Goal: Task Accomplishment & Management: Use online tool/utility

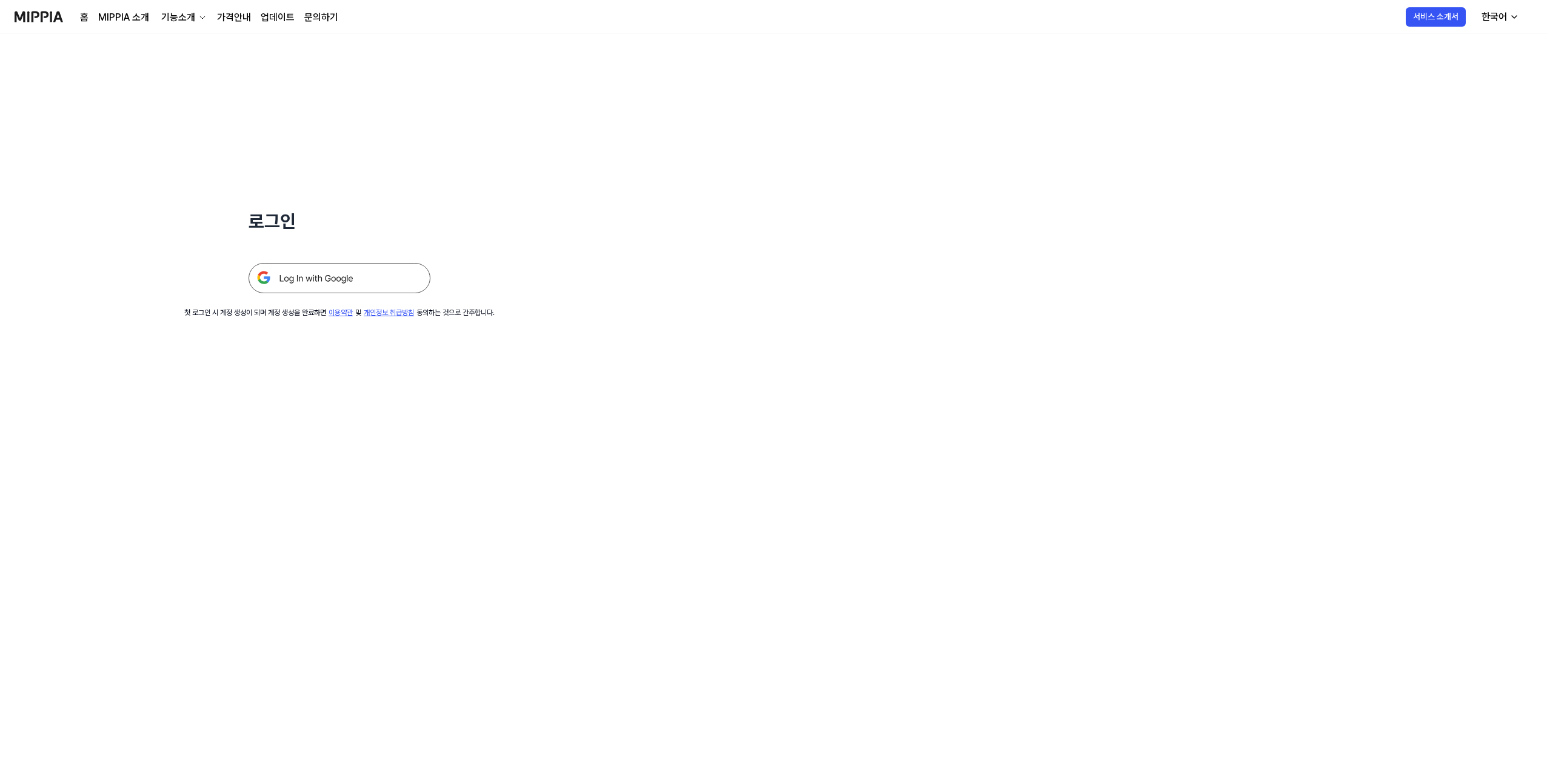
click at [340, 267] on img at bounding box center [339, 278] width 182 height 31
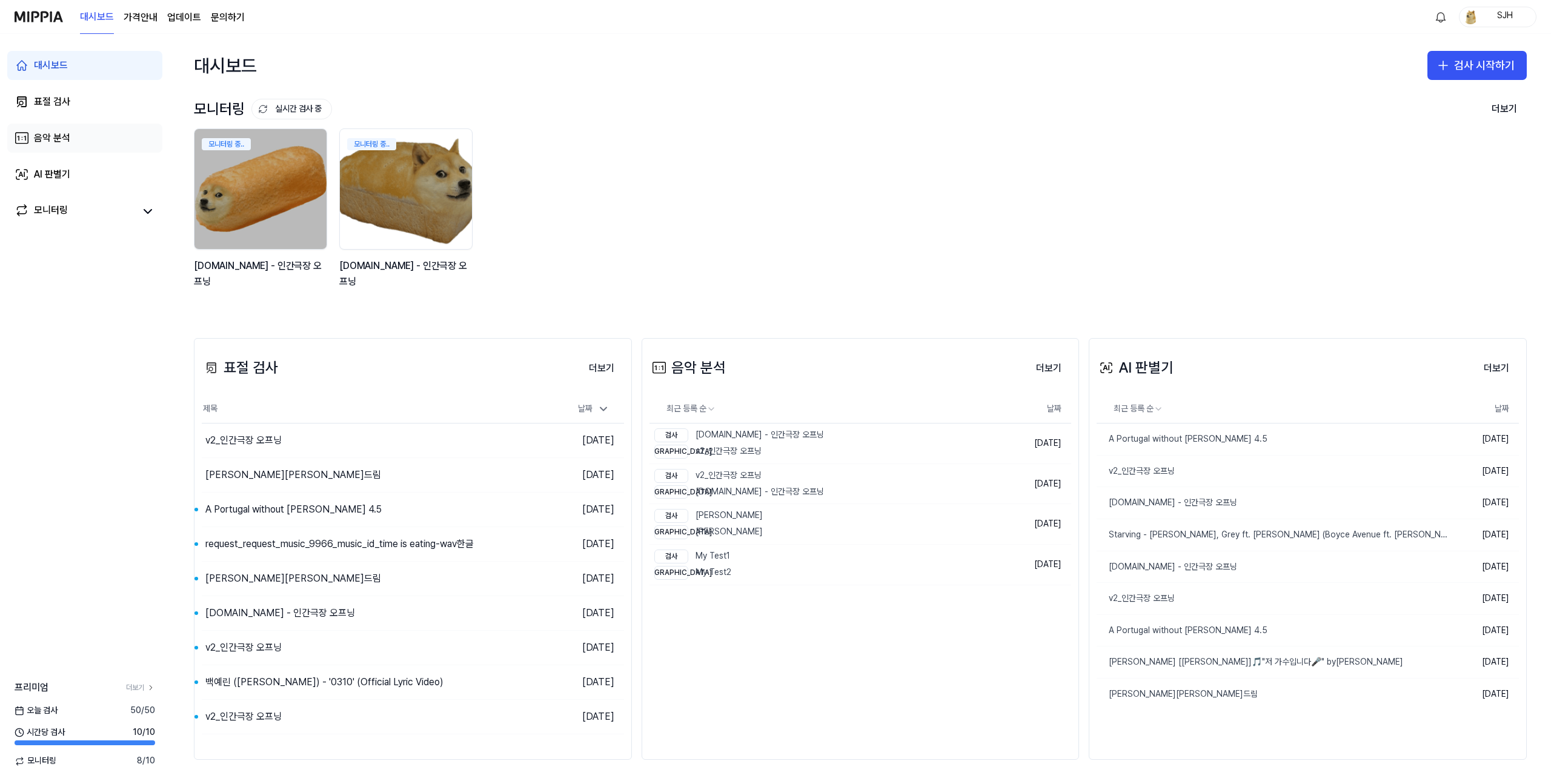
click at [83, 143] on link "음악 분석" at bounding box center [85, 138] width 155 height 29
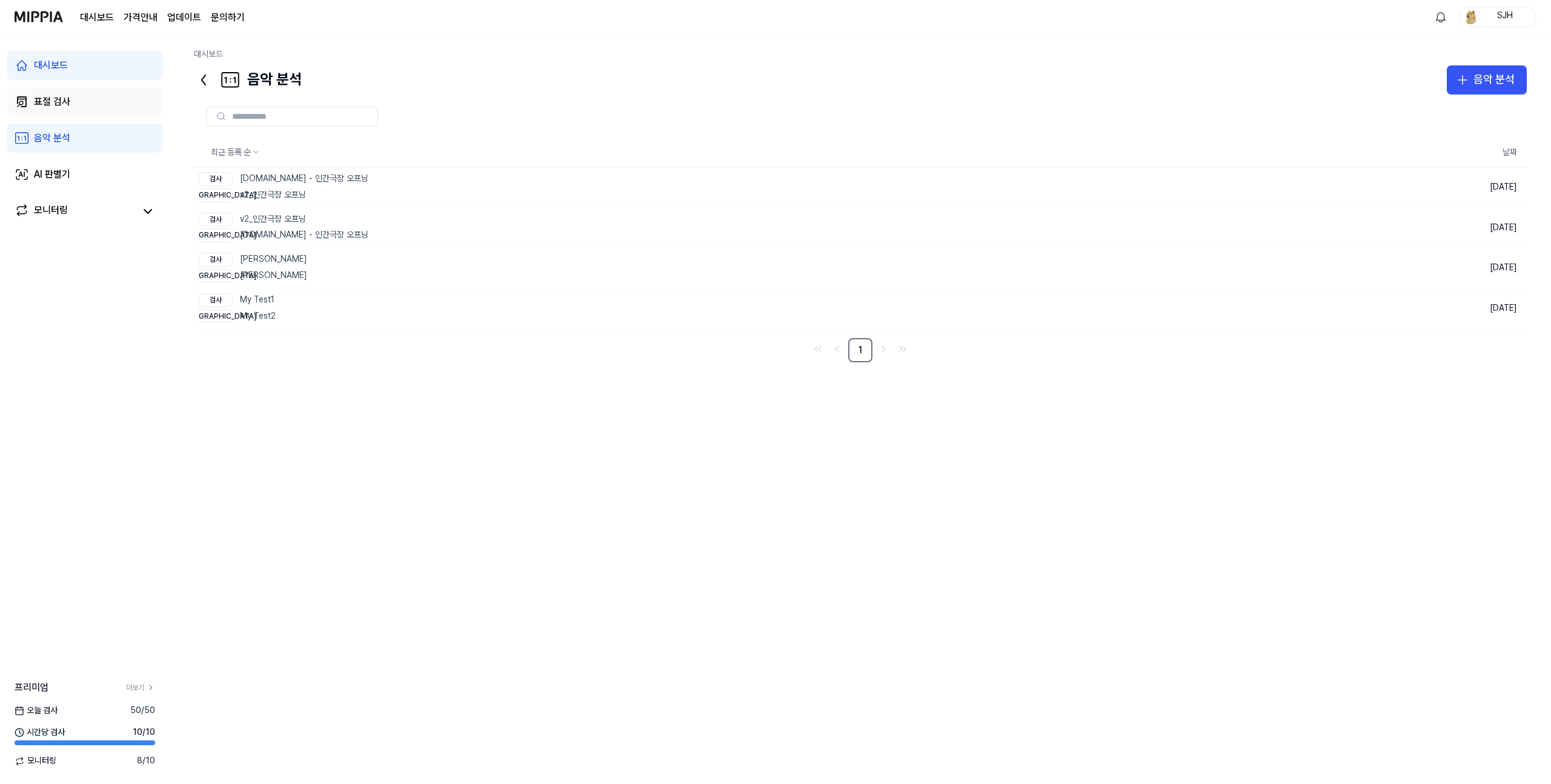
click at [71, 107] on link "표절 검사" at bounding box center [85, 101] width 155 height 29
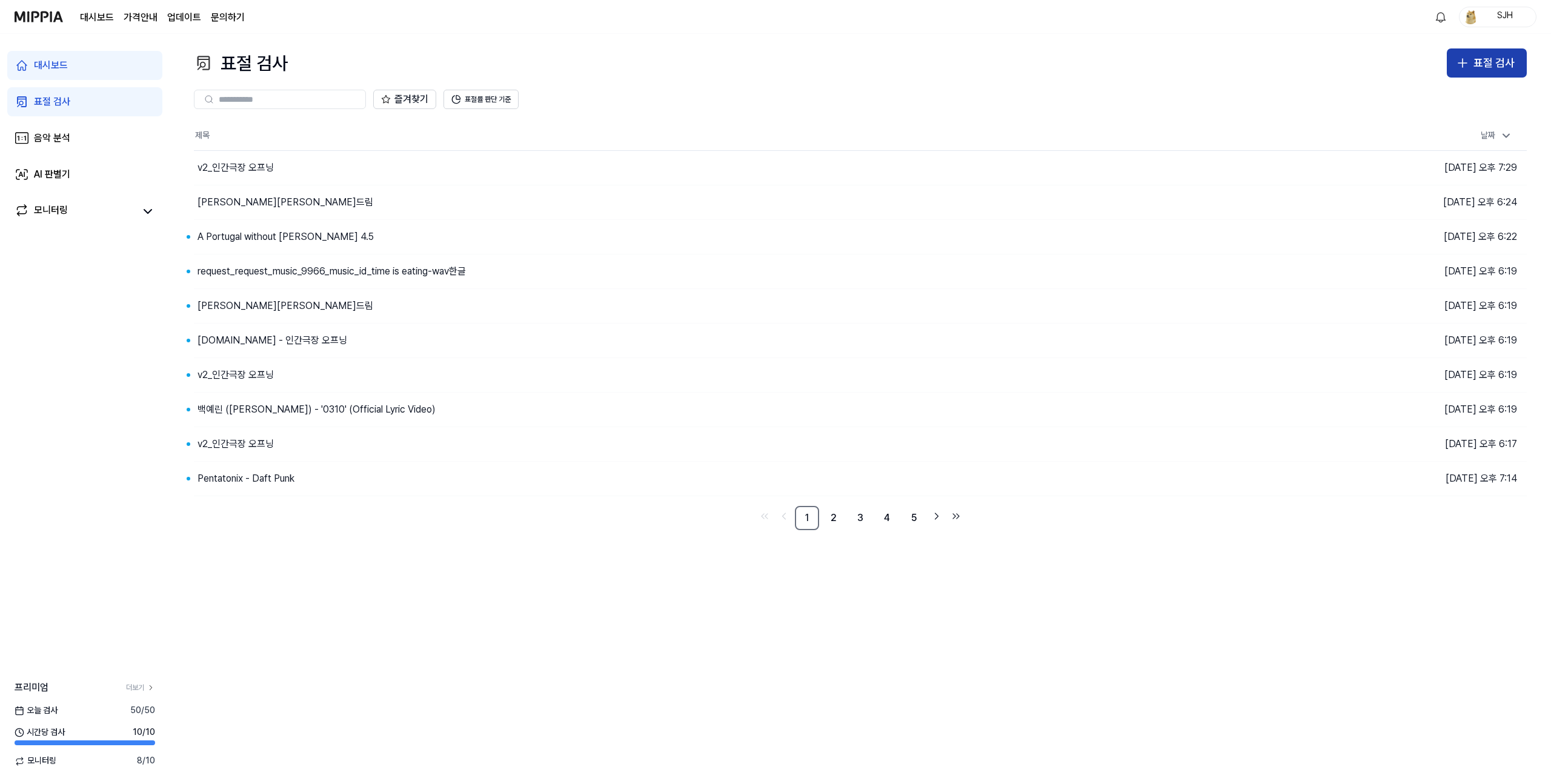
click at [1461, 61] on icon "button" at bounding box center [1463, 63] width 14 height 14
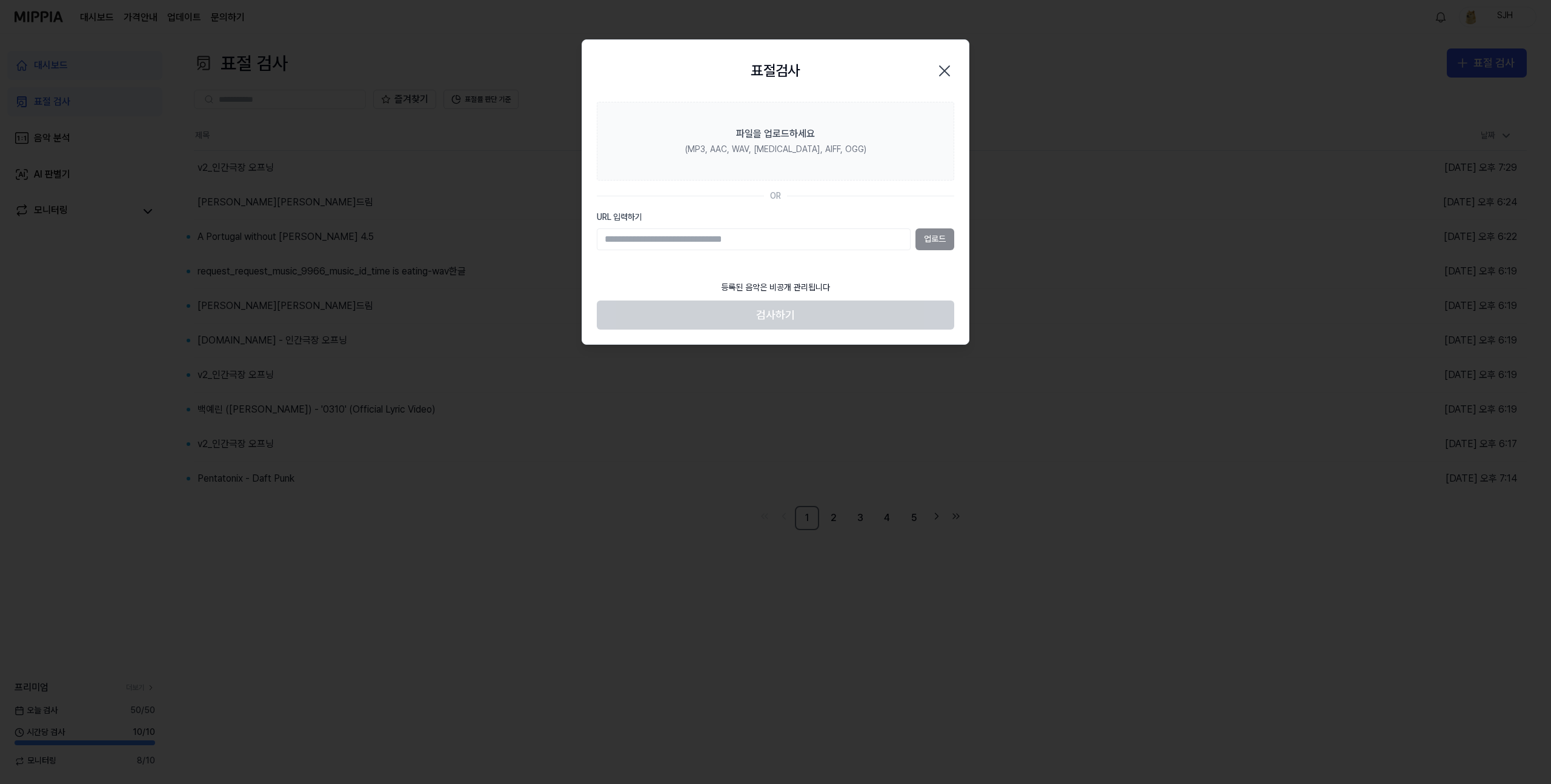
click at [843, 235] on input "URL 입력하기" at bounding box center [754, 239] width 314 height 22
type input "**********"
click at [925, 237] on button "업로드" at bounding box center [935, 239] width 39 height 22
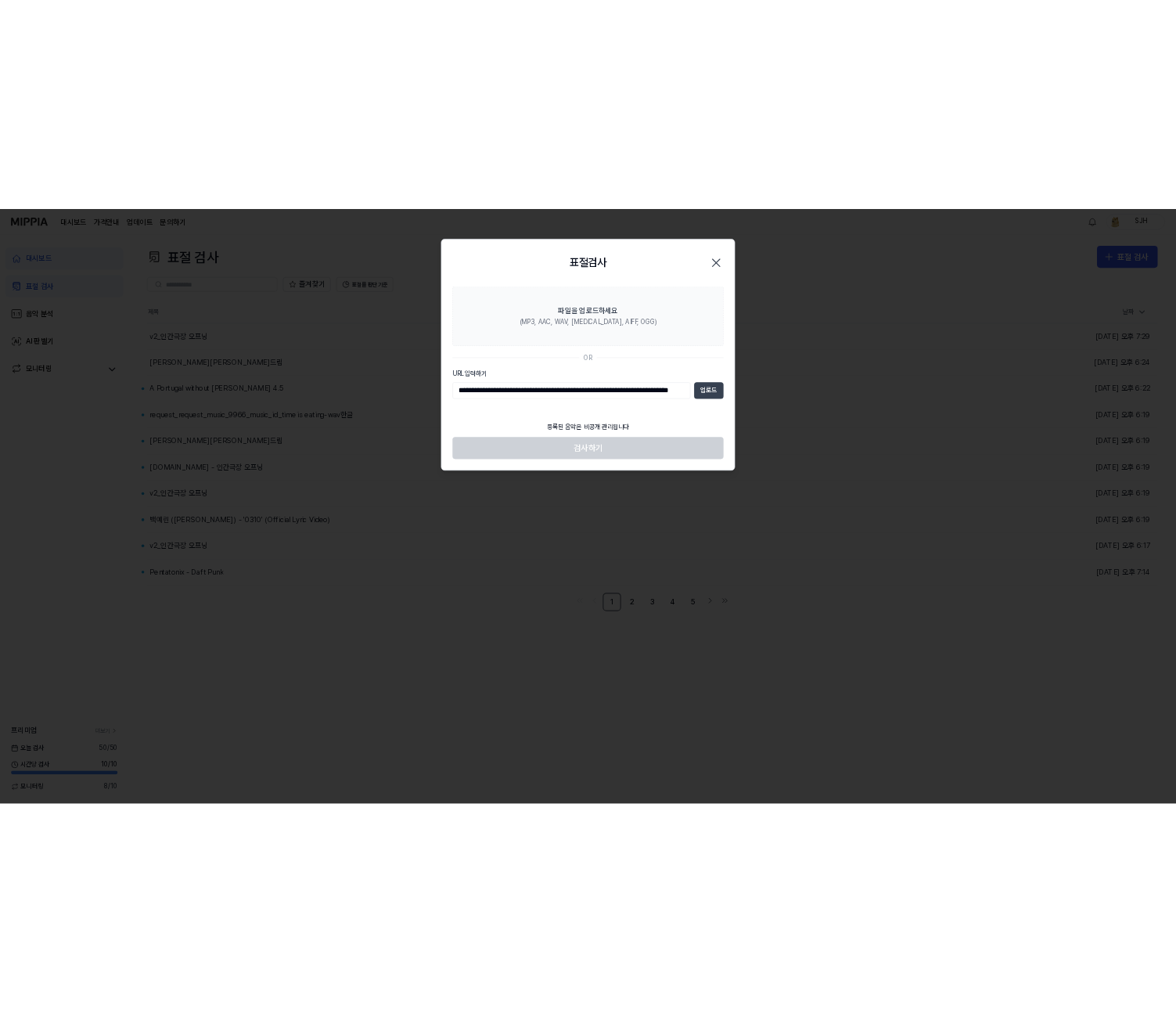
scroll to position [0, 0]
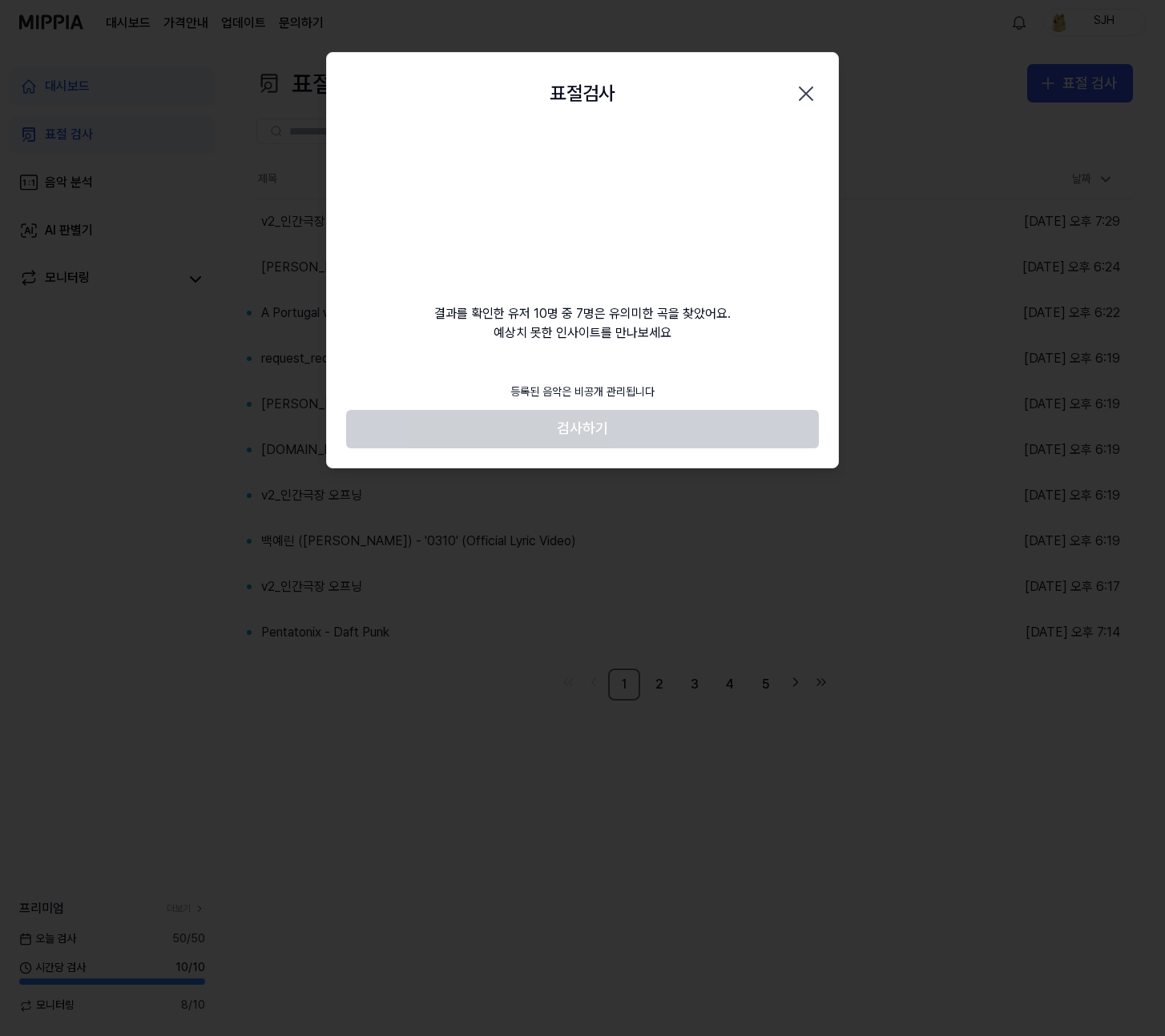
drag, startPoint x: 705, startPoint y: 281, endPoint x: 586, endPoint y: 235, distance: 127.6
click at [586, 235] on div "결과를 확인한 유저 10명 중 7명은 유의미한 곡을 찾았어요. 예상치 못한 인사이트를 만나보세요" at bounding box center [582, 239] width 511 height 208
click at [586, 234] on video at bounding box center [582, 211] width 154 height 154
click at [807, 115] on div "표절검사 닫기" at bounding box center [582, 93] width 511 height 82
click at [805, 100] on icon "button" at bounding box center [805, 93] width 26 height 26
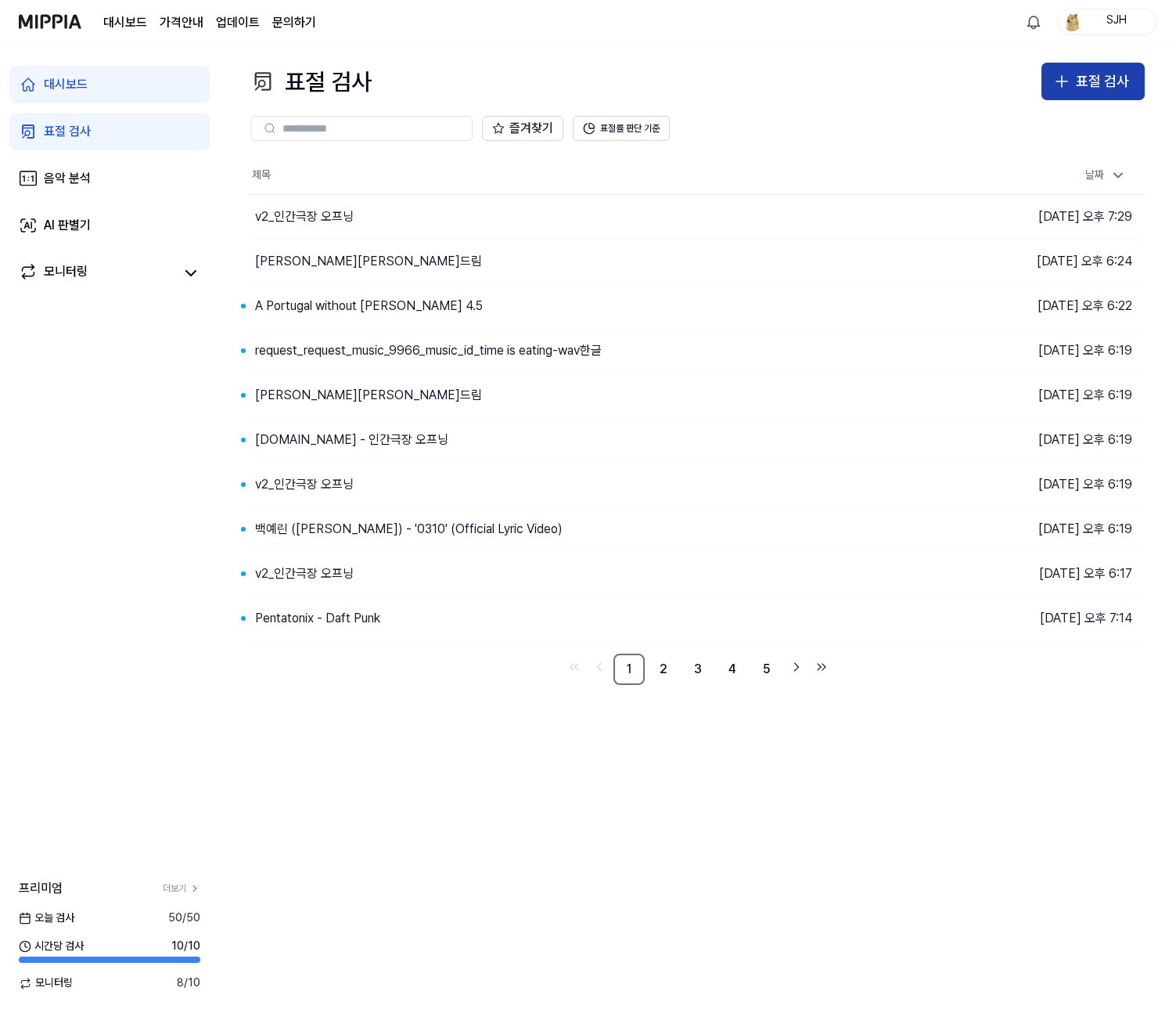
click at [1113, 76] on div "표절 검사" at bounding box center [1102, 82] width 54 height 23
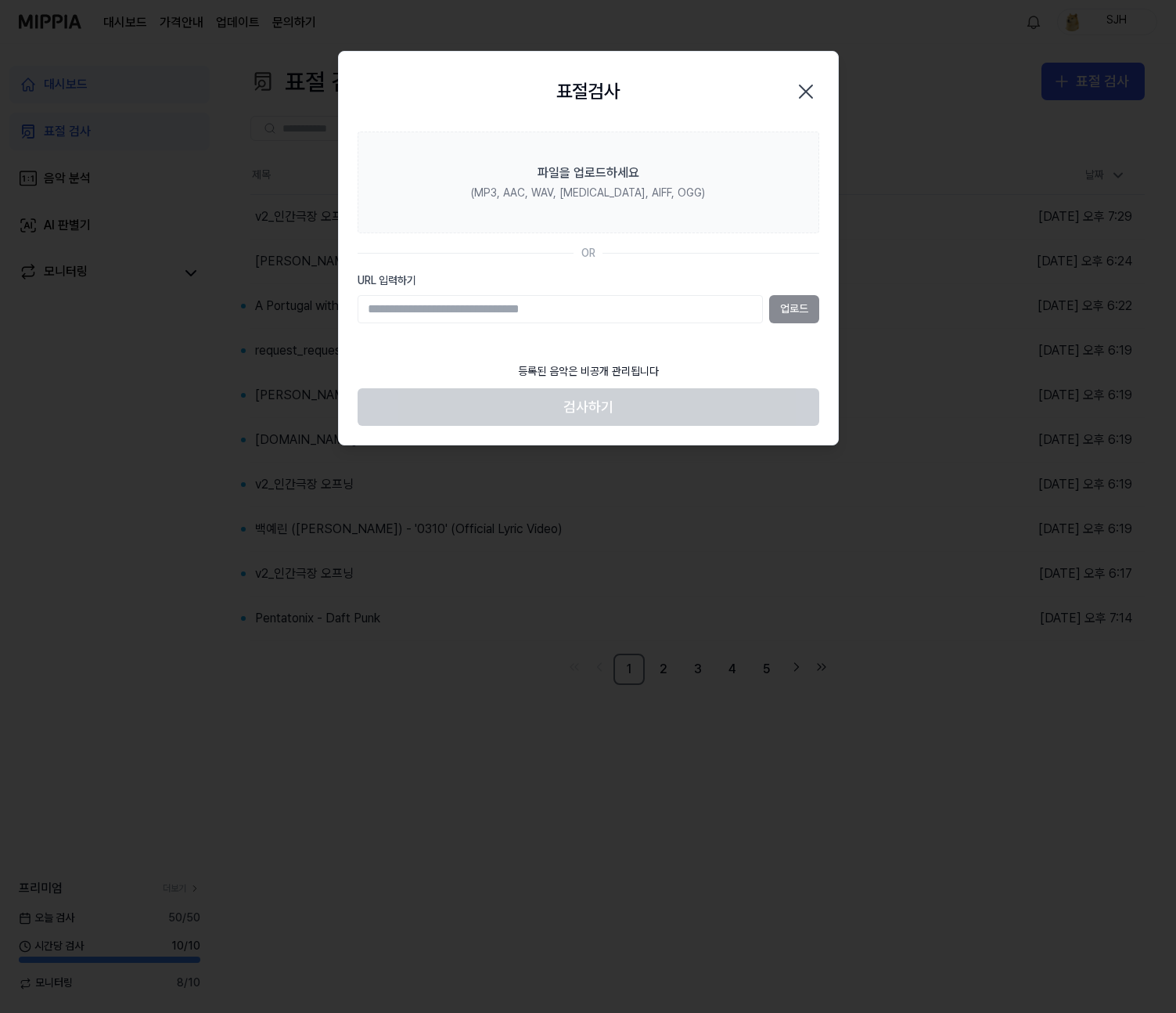
click at [635, 310] on input "URL 입력하기" at bounding box center [560, 309] width 406 height 28
click at [592, 306] on input "URL 입력하기" at bounding box center [560, 309] width 406 height 28
paste input "**********"
type input "**********"
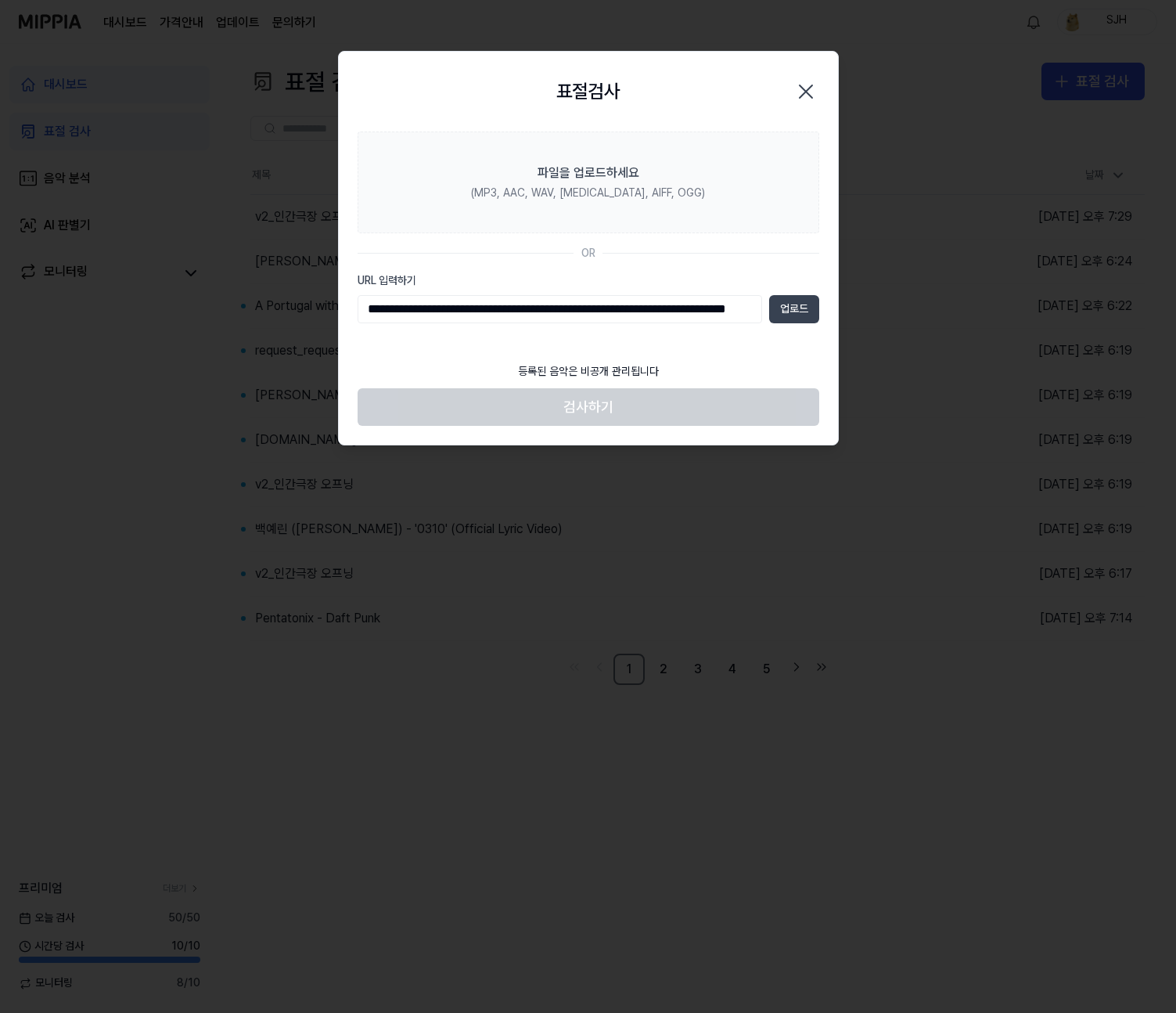
click at [809, 305] on button "업로드" at bounding box center [794, 309] width 50 height 28
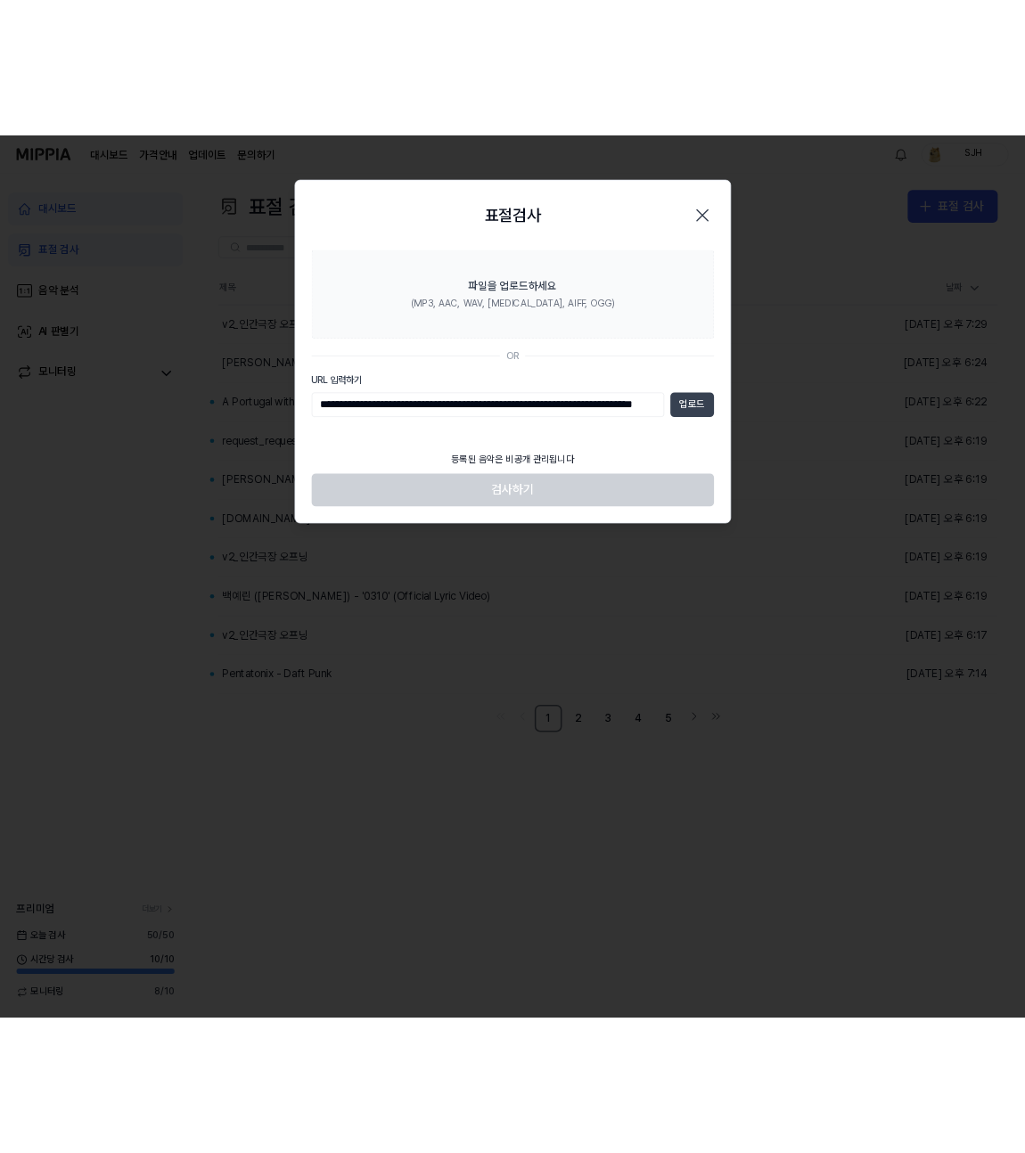
scroll to position [0, 0]
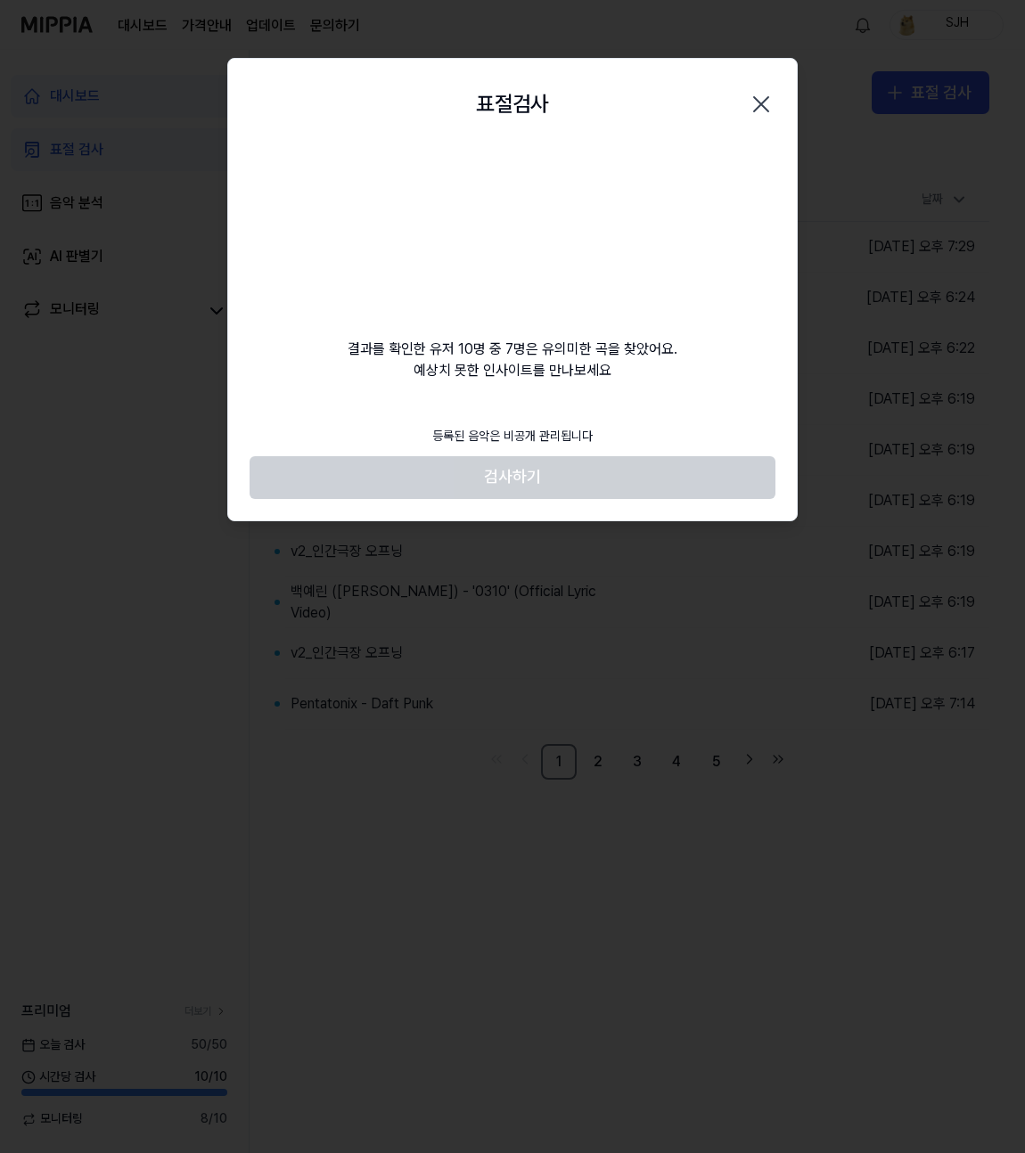
click at [767, 102] on icon "button" at bounding box center [761, 104] width 29 height 29
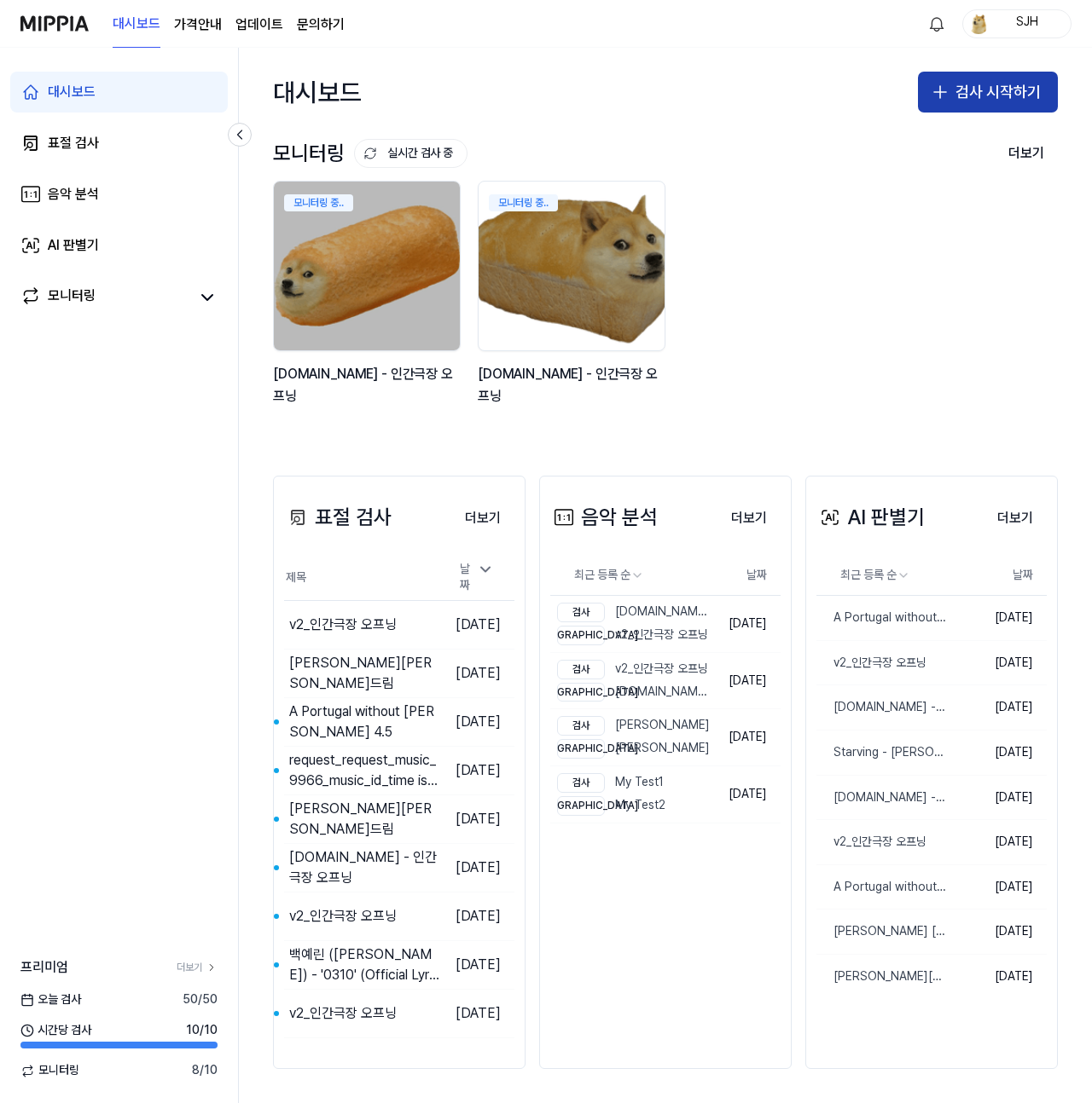
click at [964, 85] on button "검사 시작하기" at bounding box center [988, 92] width 140 height 41
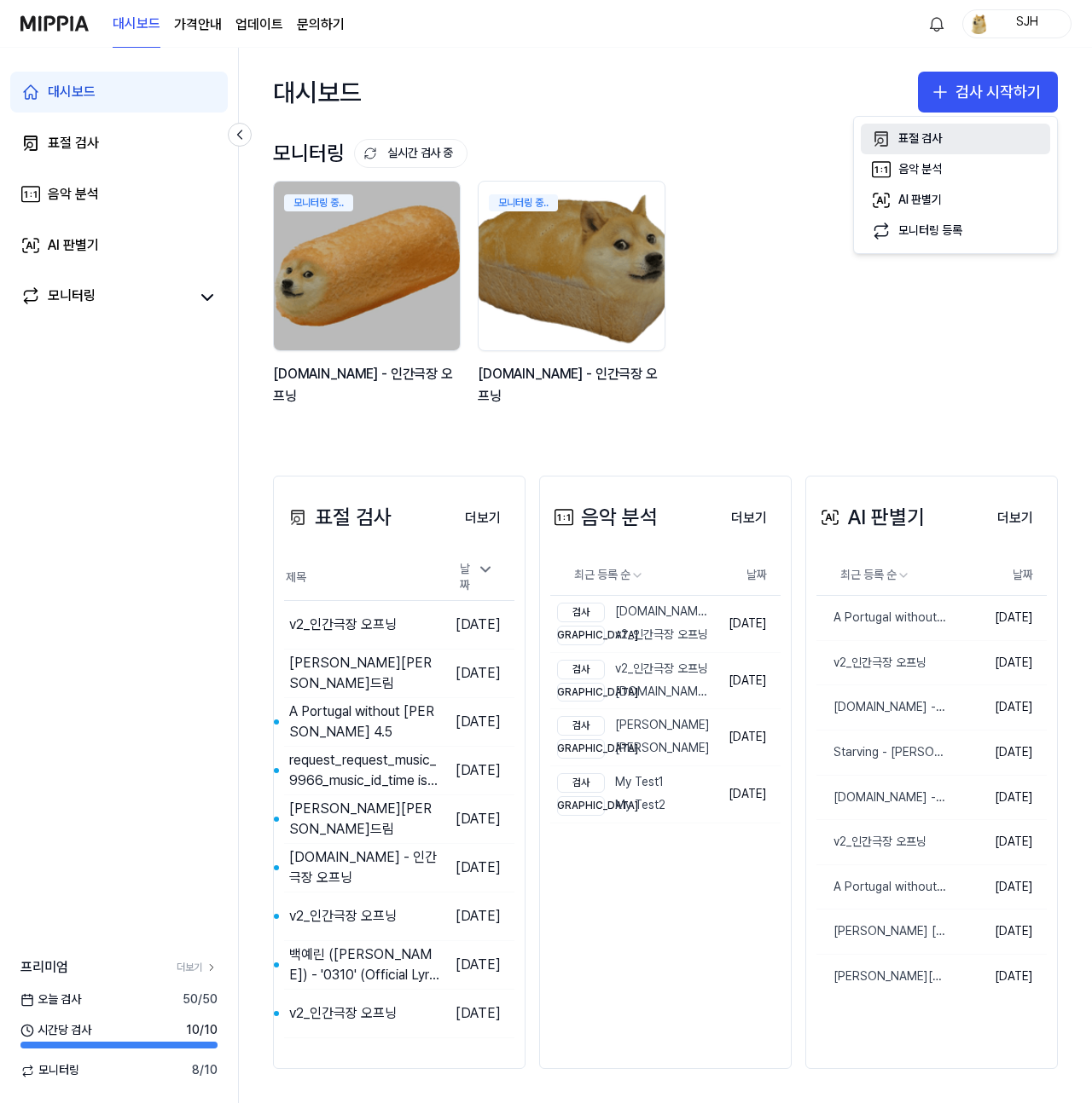
click at [925, 144] on div "표절 검사" at bounding box center [919, 139] width 43 height 17
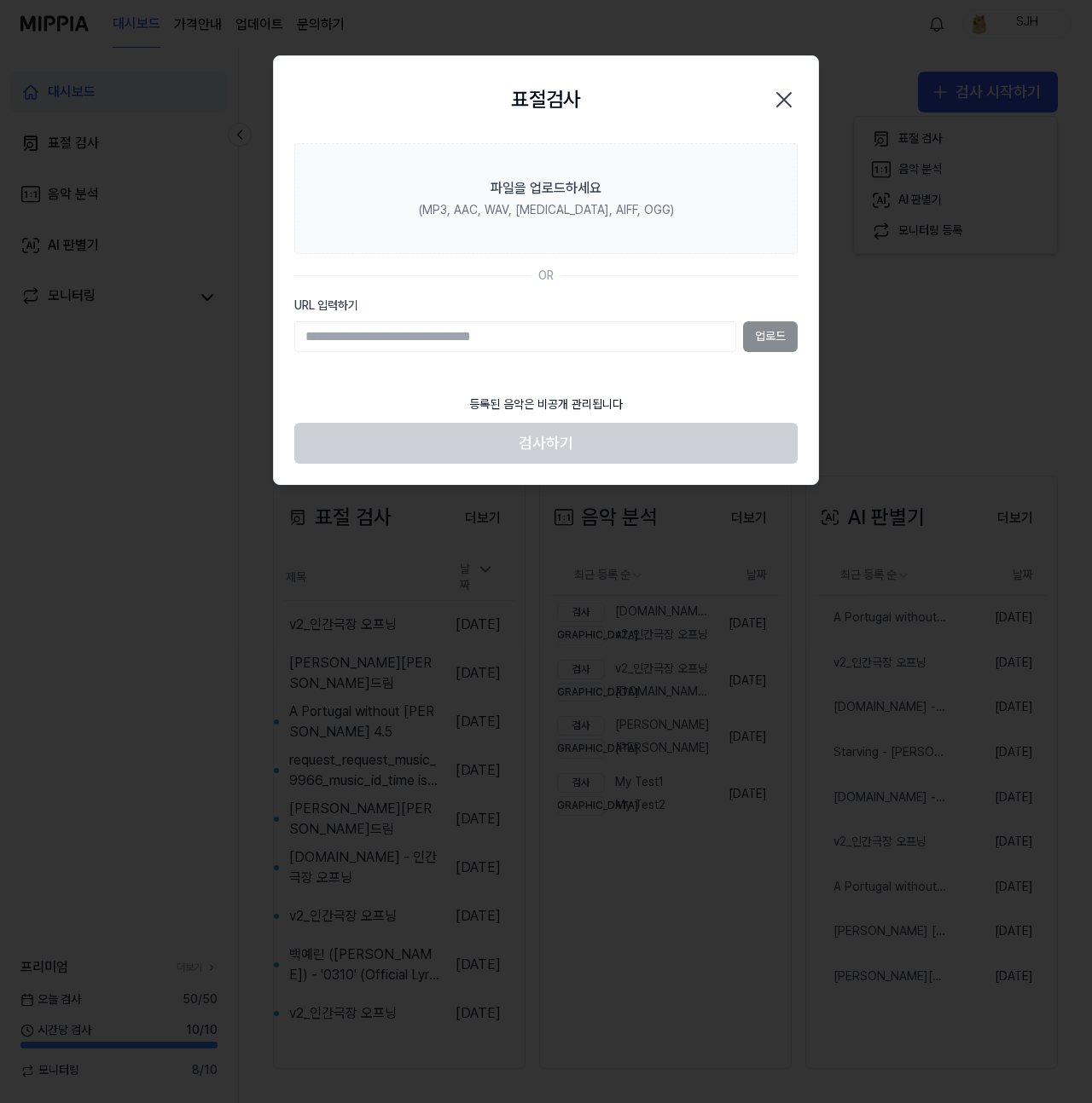
click at [557, 334] on input "URL 입력하기" at bounding box center [515, 337] width 442 height 31
paste input "**********"
type input "**********"
click at [769, 341] on button "업로드" at bounding box center [769, 337] width 55 height 31
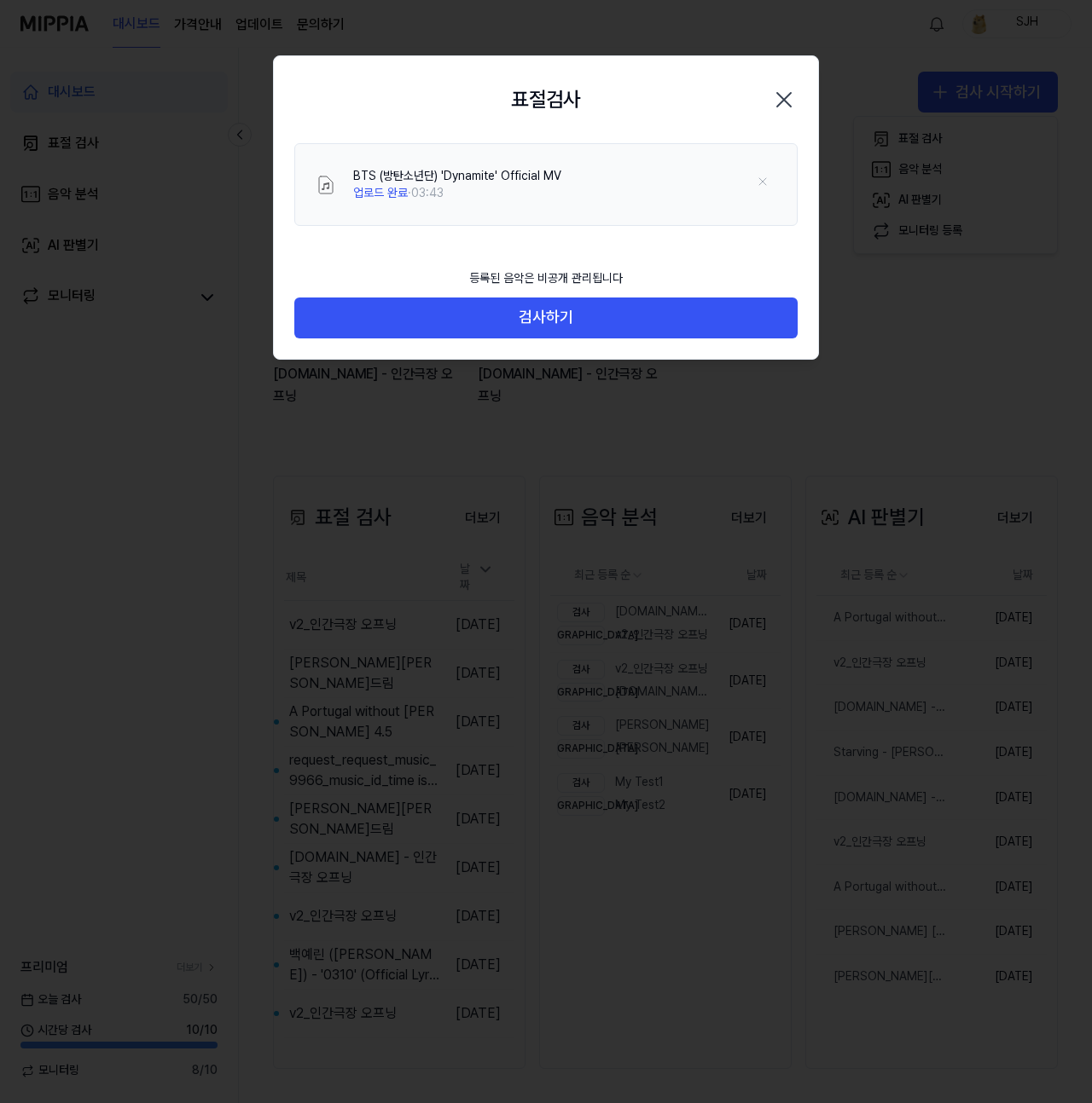
click at [791, 99] on icon "button" at bounding box center [784, 99] width 28 height 28
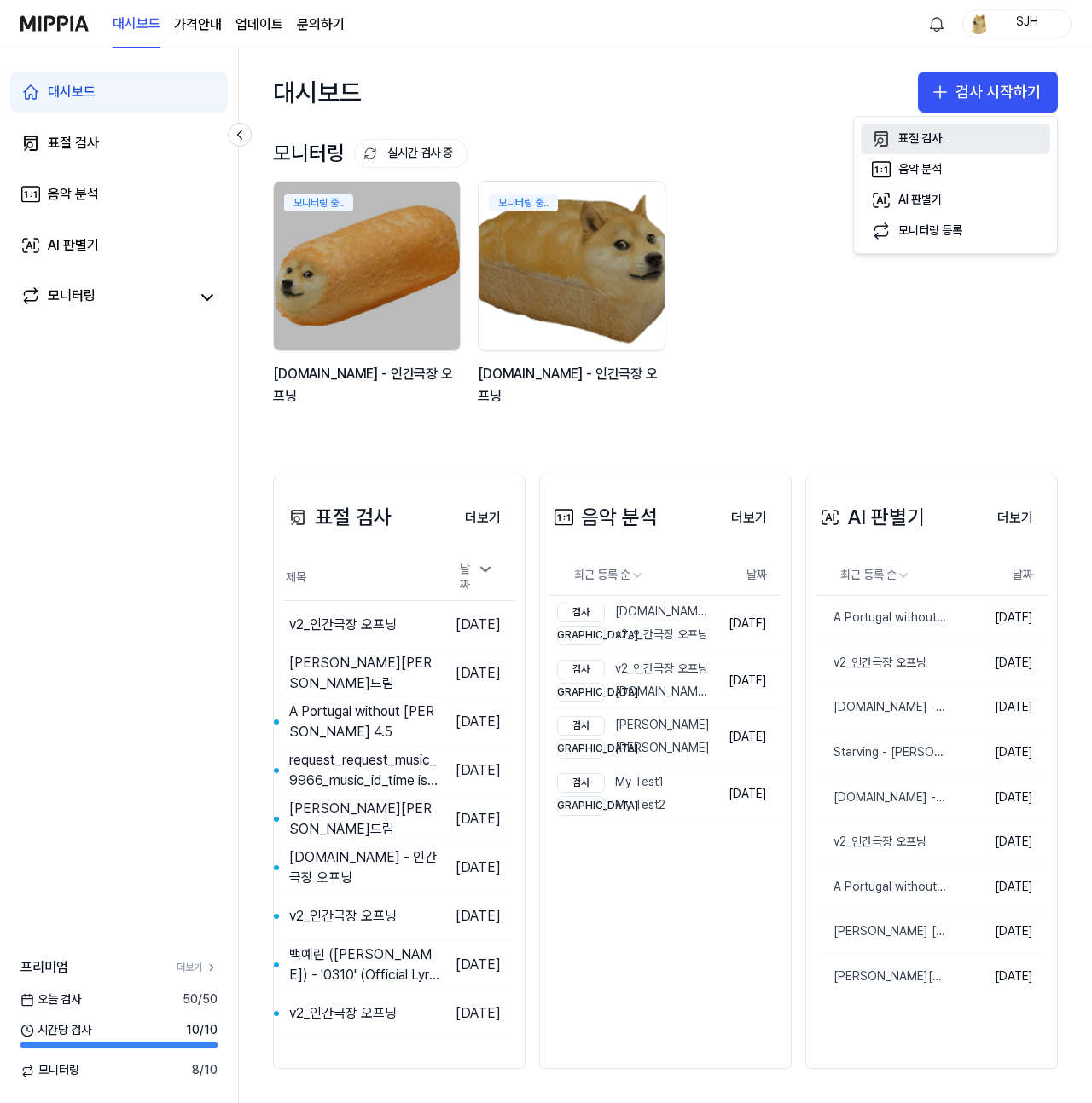
click at [935, 137] on div "표절 검사" at bounding box center [919, 139] width 43 height 17
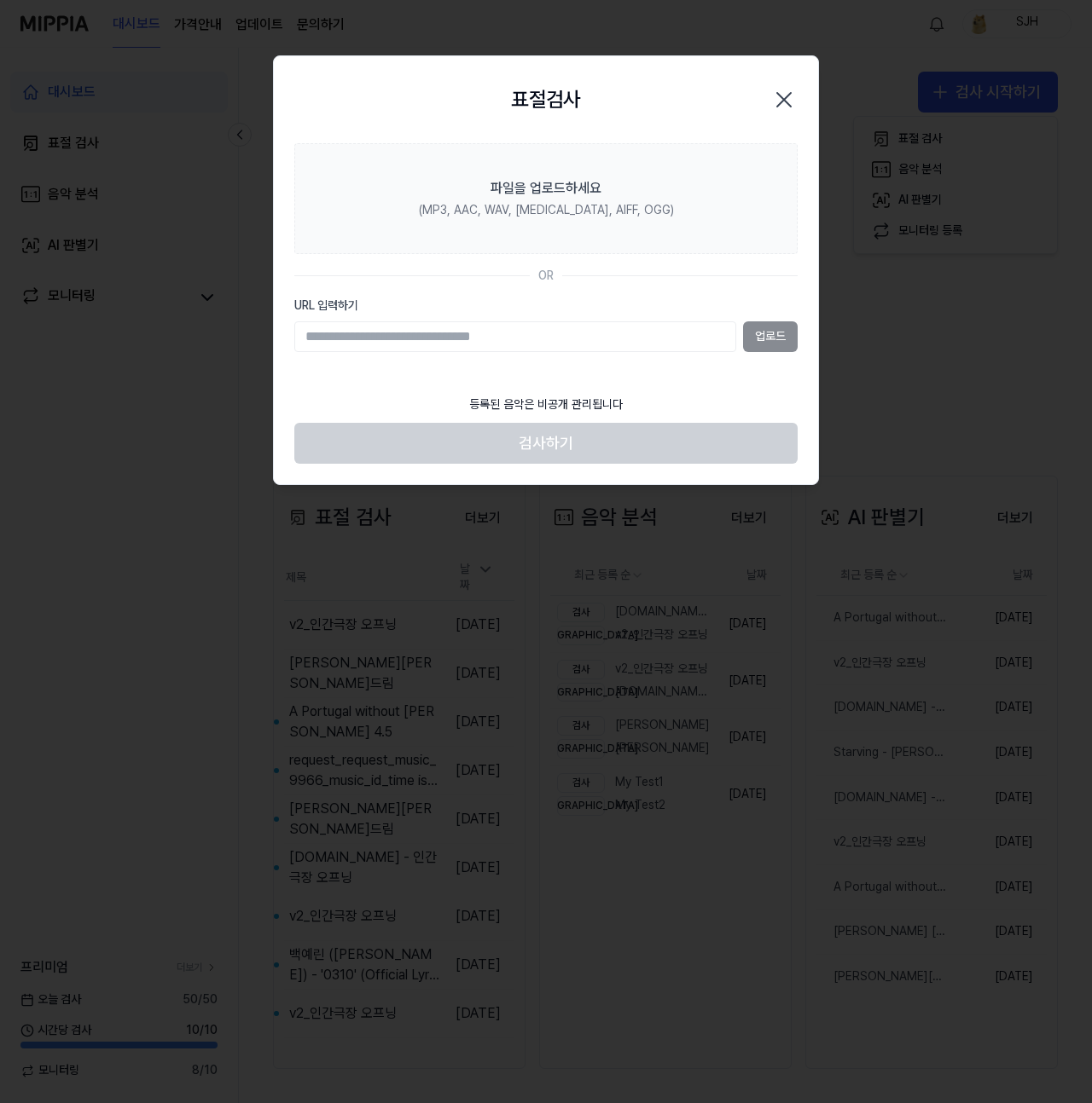
click at [591, 326] on input "URL 입력하기" at bounding box center [515, 337] width 442 height 31
type input "**********"
click at [764, 336] on button "업로드" at bounding box center [769, 337] width 55 height 31
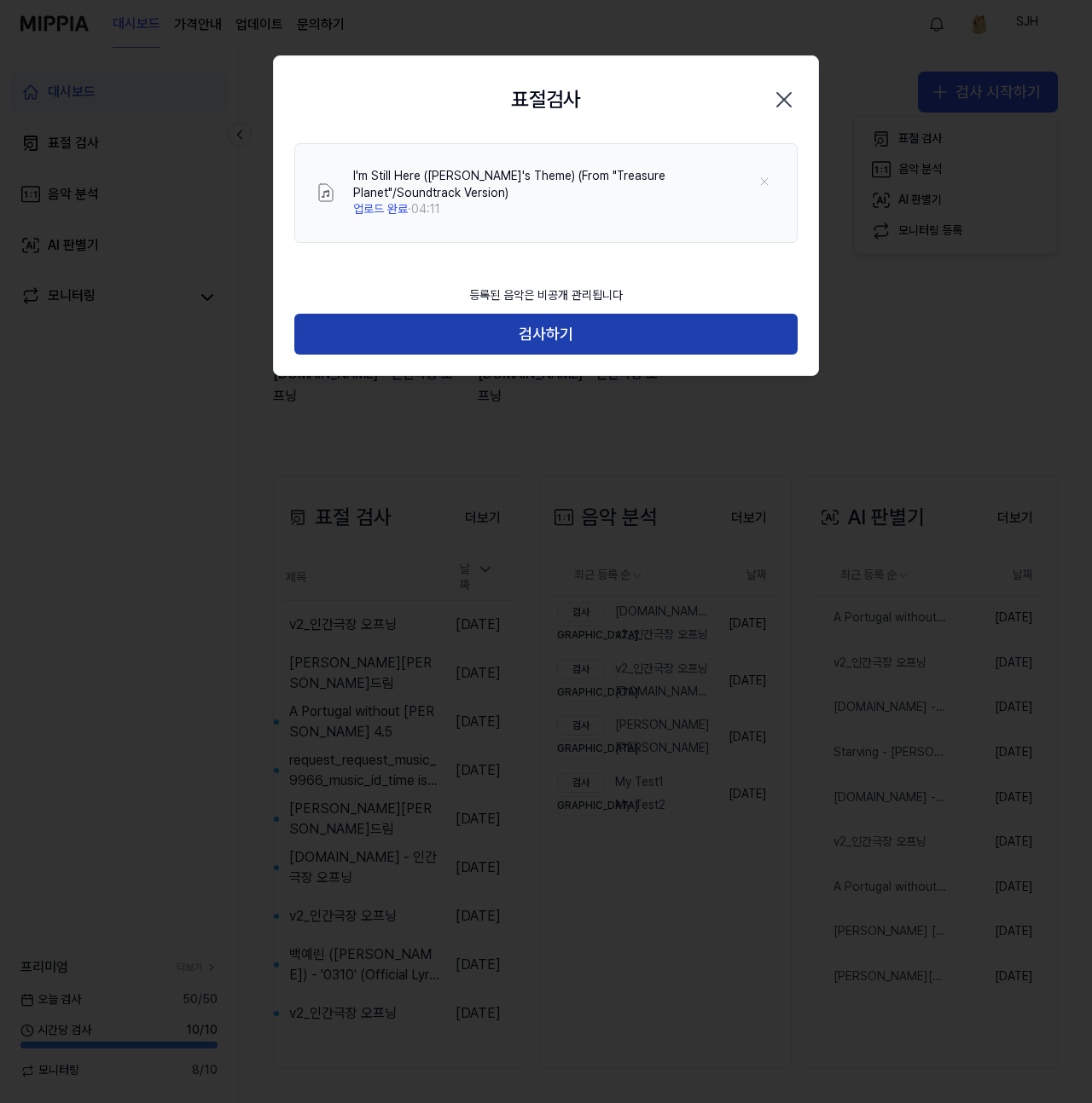
click at [598, 325] on button "검사하기" at bounding box center [546, 334] width 503 height 41
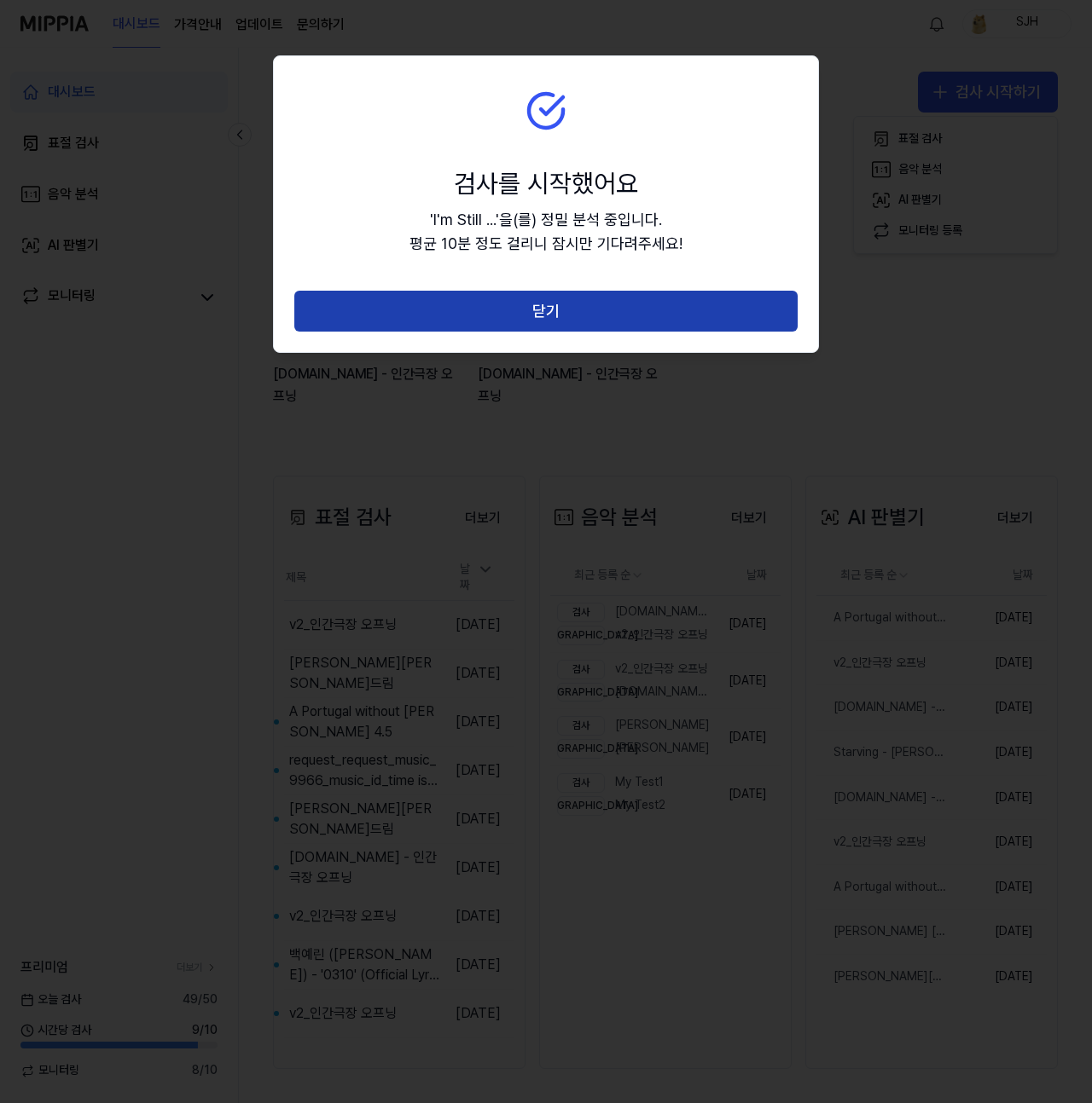
click at [591, 313] on button "닫기" at bounding box center [546, 311] width 503 height 41
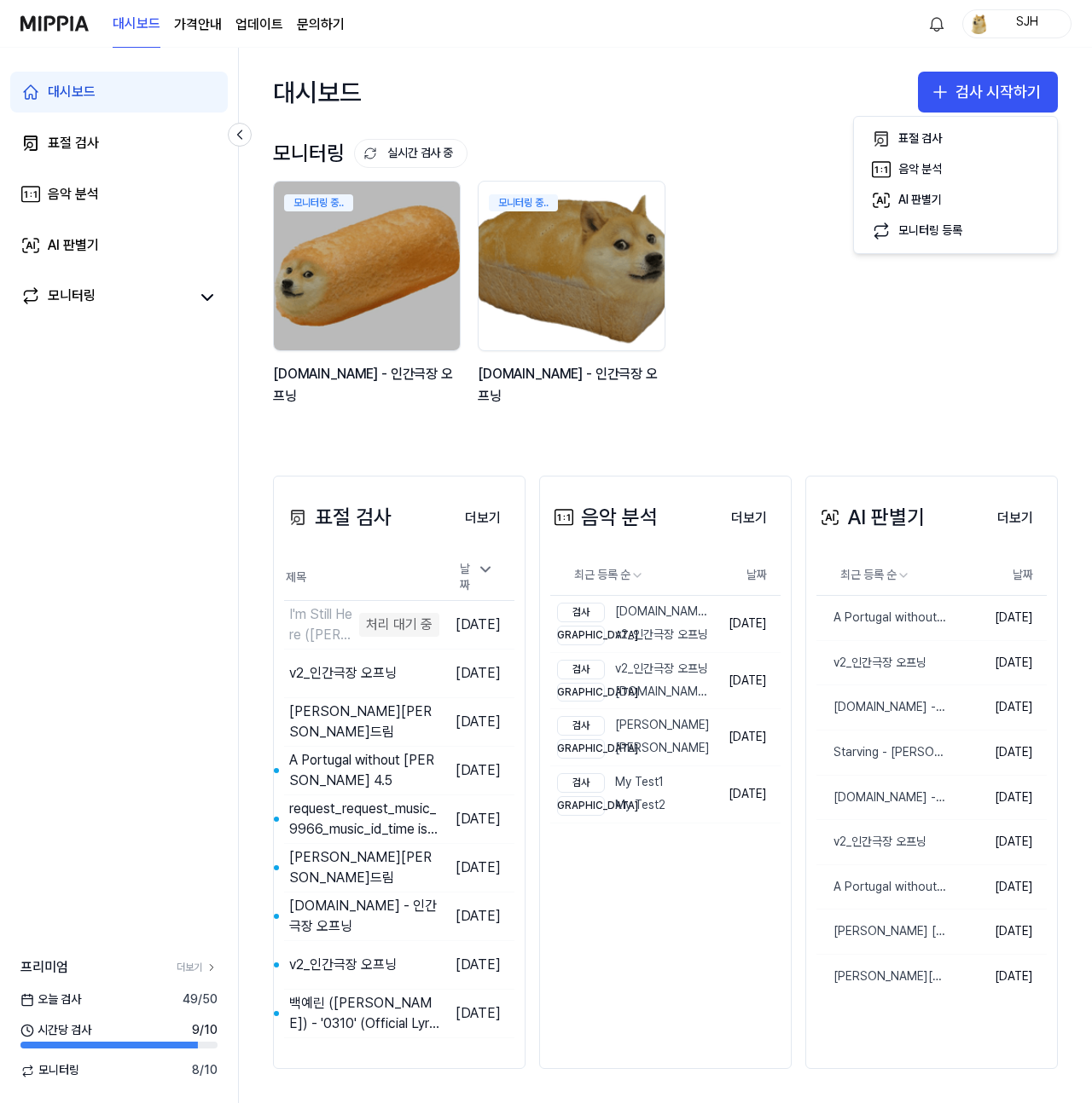
click at [101, 93] on link "대시보드" at bounding box center [119, 92] width 217 height 41
click at [66, 97] on div "대시보드" at bounding box center [72, 92] width 48 height 20
click at [67, 121] on div "대시보드 표절 검사 음악 분석 AI 판별기 모니터링" at bounding box center [119, 194] width 238 height 294
click at [75, 130] on link "표절 검사" at bounding box center [119, 143] width 217 height 41
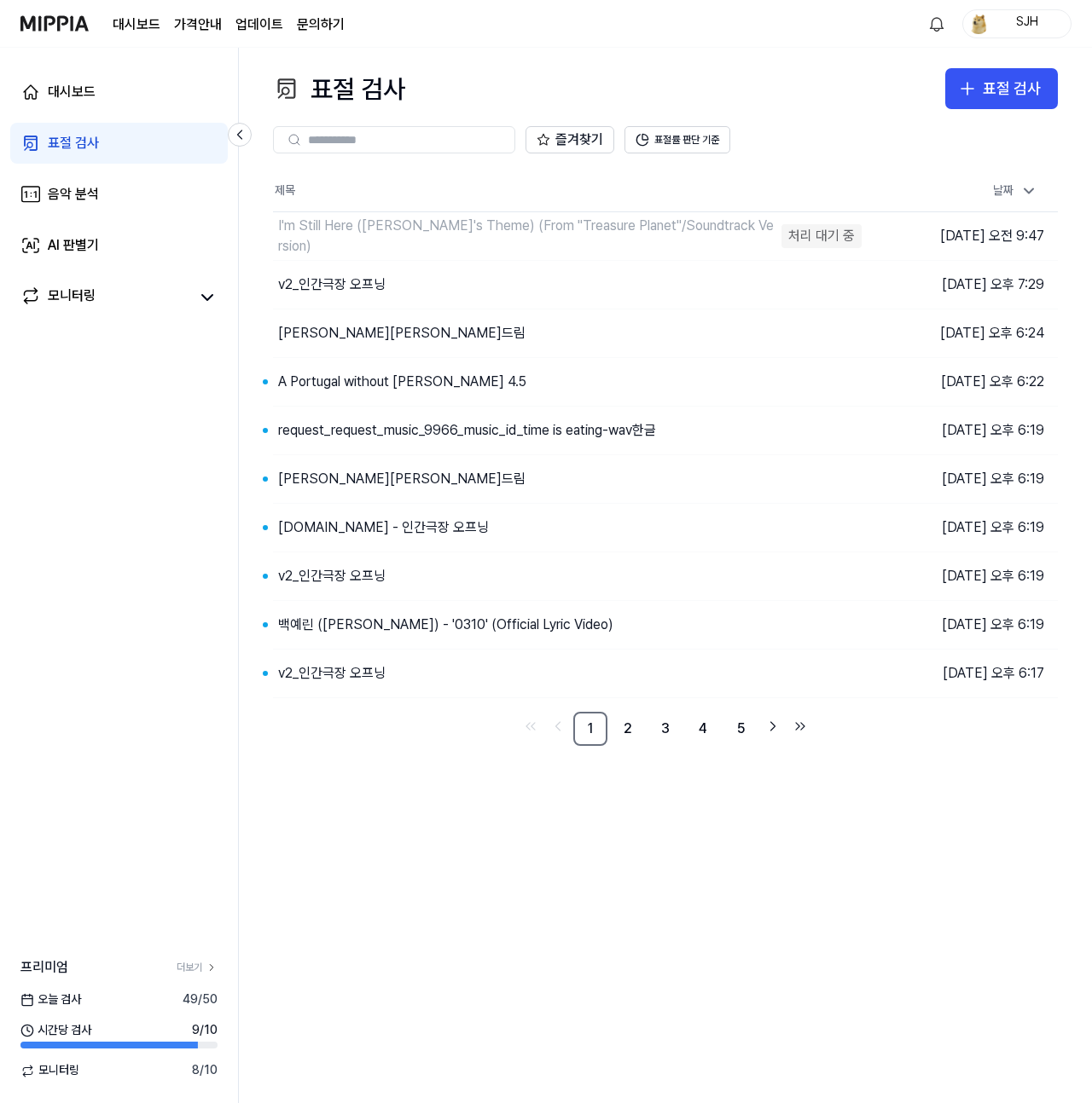
click at [77, 137] on div "표절 검사" at bounding box center [73, 143] width 51 height 20
click at [741, 919] on div "표절 검사 표절 검사 표절 검사 음악 분석 AI 판별기 즐겨찾기 표절률 판단 기준 제목 날짜 I'm Still Here (Jim's Theme…" at bounding box center [665, 575] width 853 height 1055
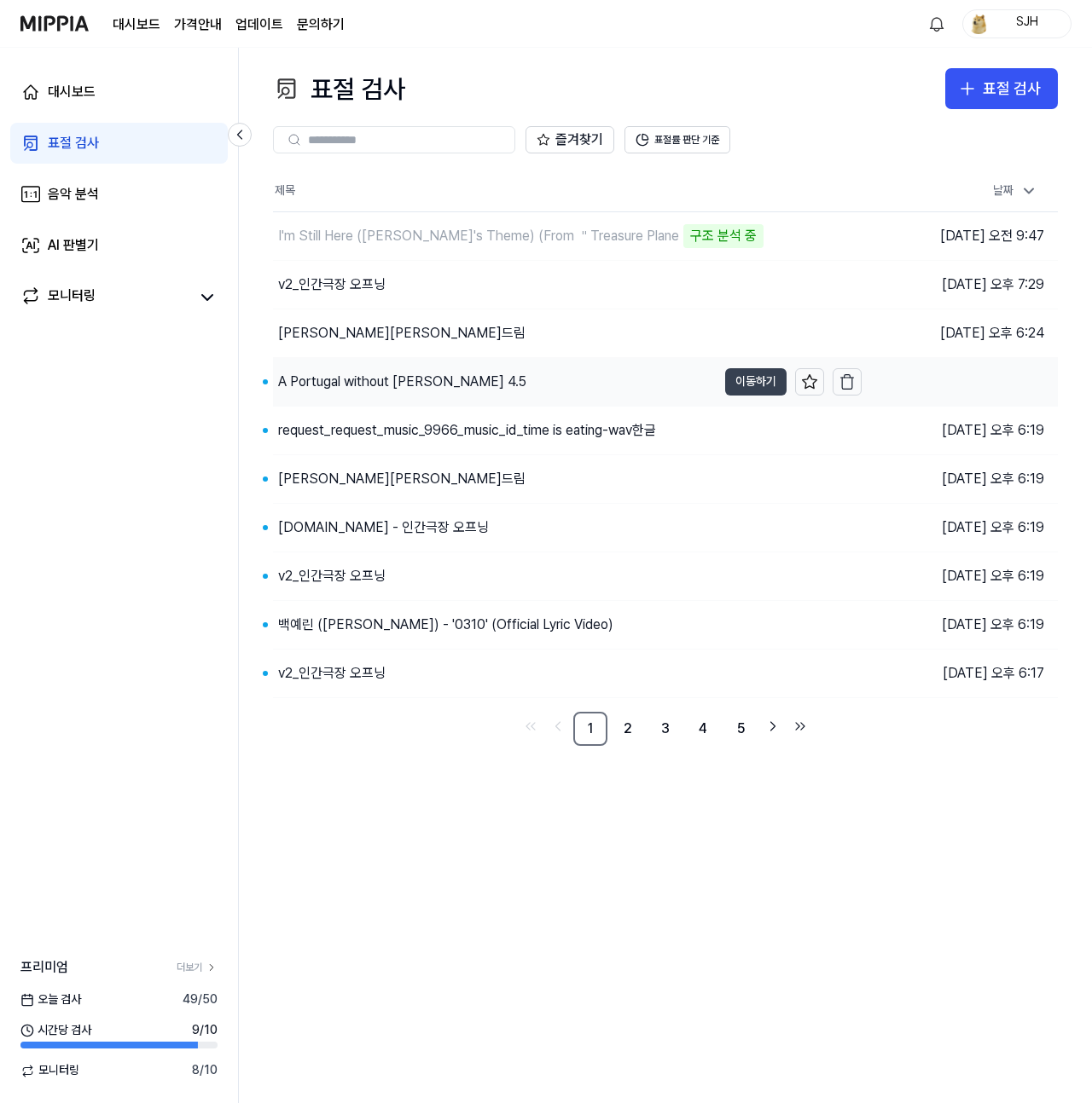
click at [770, 378] on button "이동하기" at bounding box center [755, 382] width 61 height 28
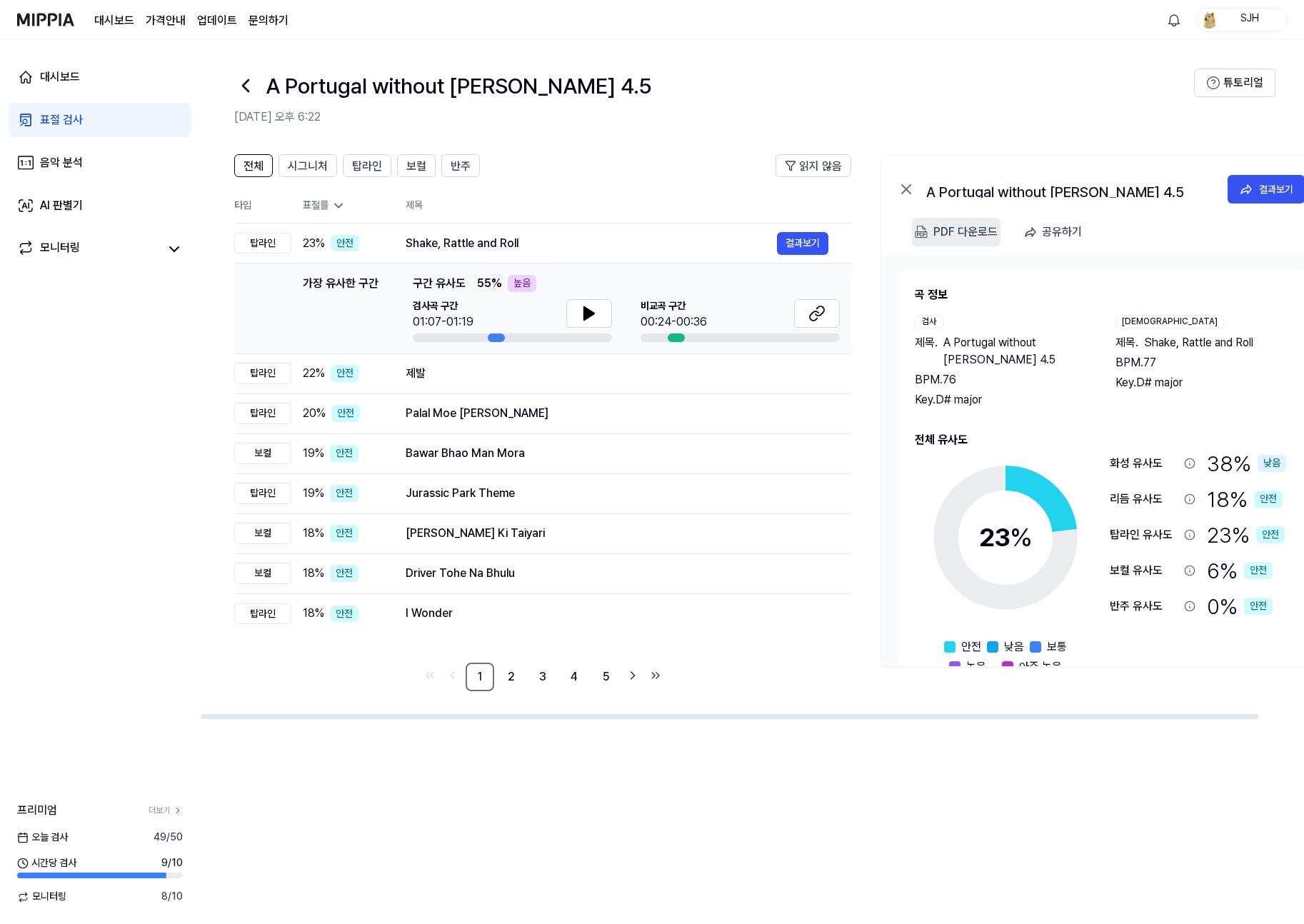
click at [914, 231] on img at bounding box center [922, 232] width 13 height 13
click at [914, 227] on div "PDF 다운로드" at bounding box center [966, 232] width 64 height 18
click at [914, 236] on div "PDF 다운로드" at bounding box center [966, 232] width 64 height 18
click at [914, 233] on div "PDF 다운로드" at bounding box center [966, 232] width 64 height 18
click at [692, 15] on div "대시보드 가격안내 업데이트 문의하기 1 SJH" at bounding box center [652, 19] width 1270 height 39
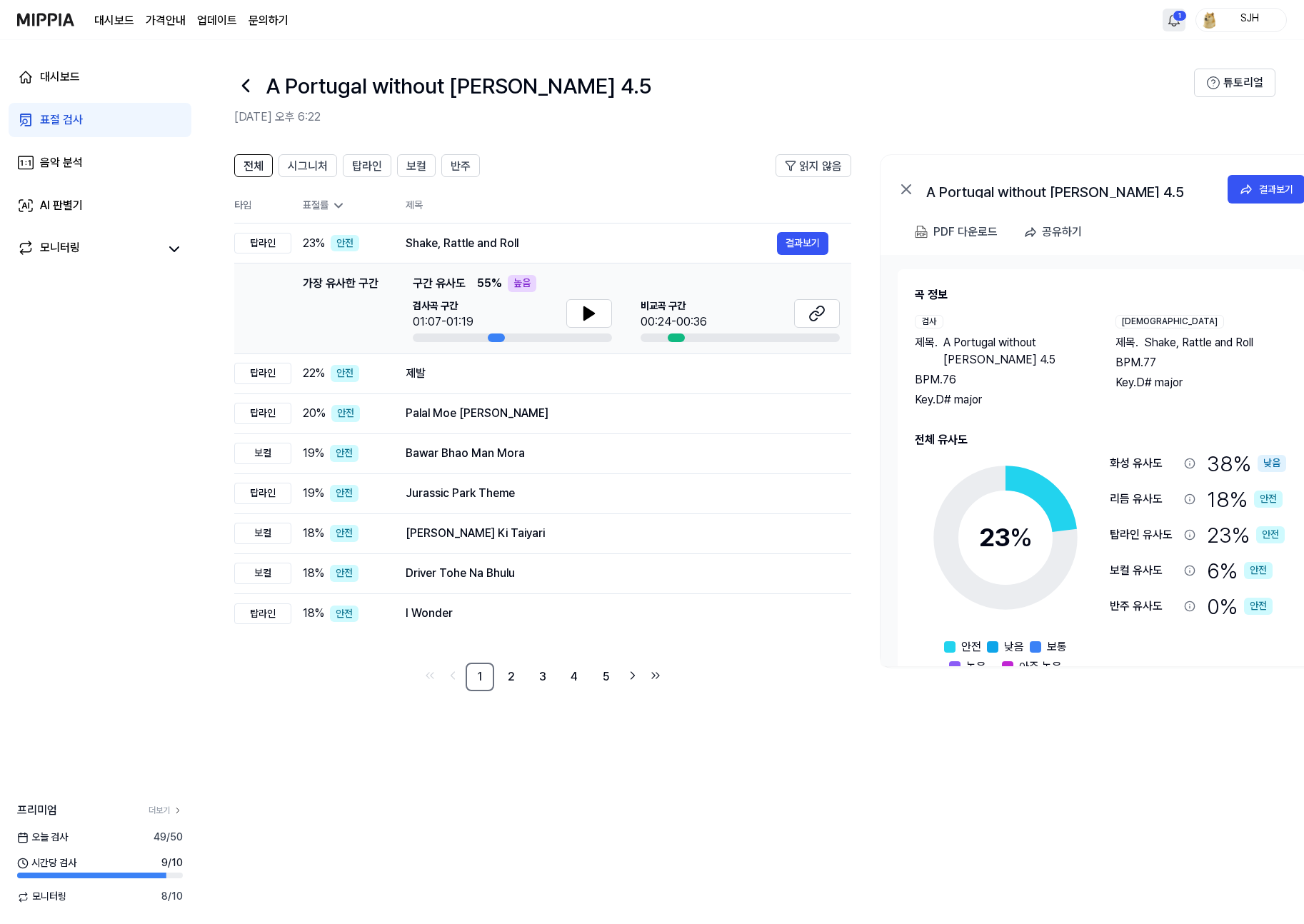
click at [914, 13] on html "대시보드 가격안내 업데이트 문의하기 1 SJH 대시보드 표절 검사 음악 분석 AI 판별기 모니터링 프리미엄 더보기 [DATE] 검사 49 / …" at bounding box center [652, 462] width 1304 height 924
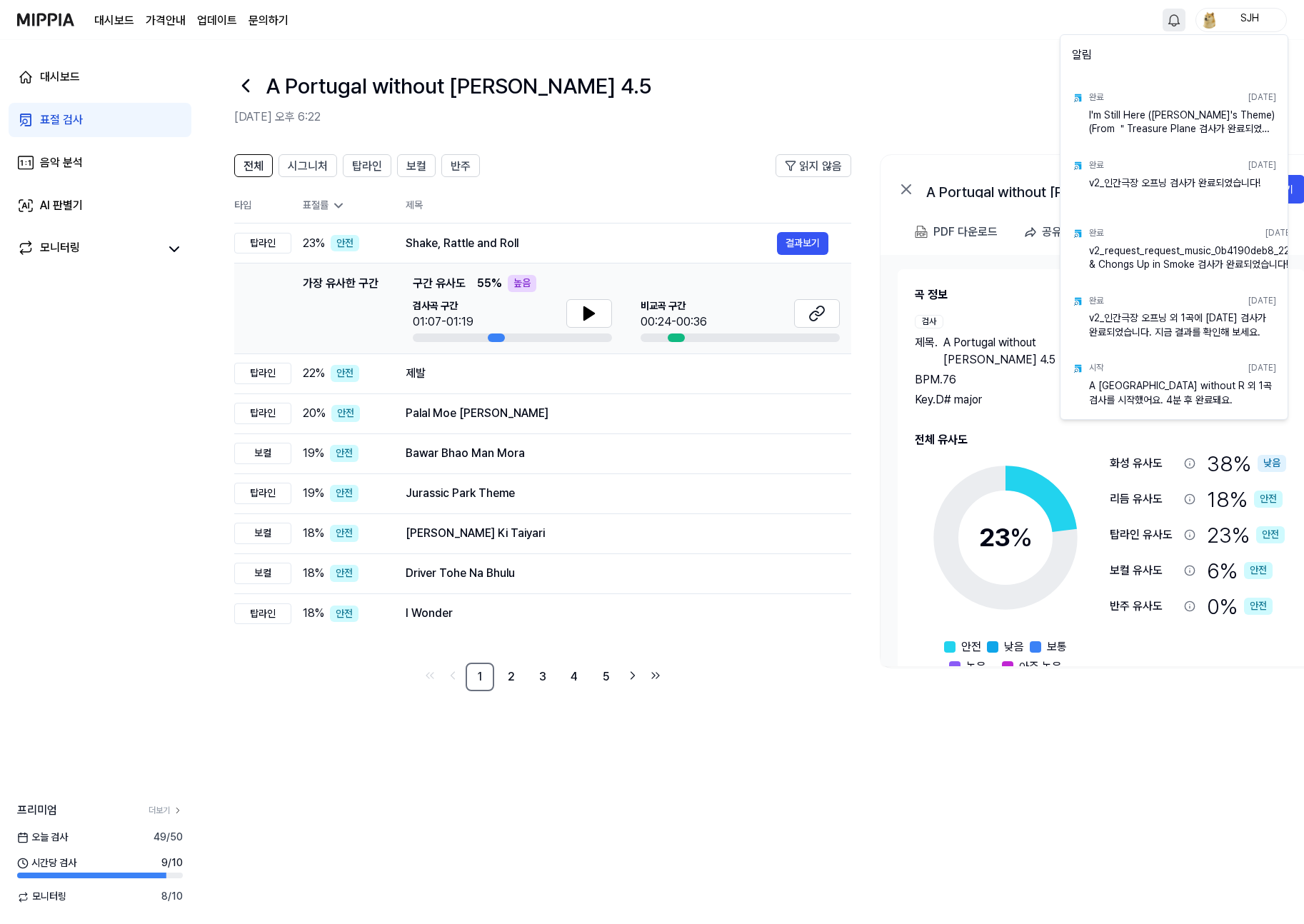
click at [896, 42] on html "대시보드 가격안내 업데이트 문의하기 SJH 대시보드 표절 검사 음악 분석 AI 판별기 모니터링 프리미엄 더보기 [DATE] 검사 49 / 50…" at bounding box center [652, 462] width 1304 height 924
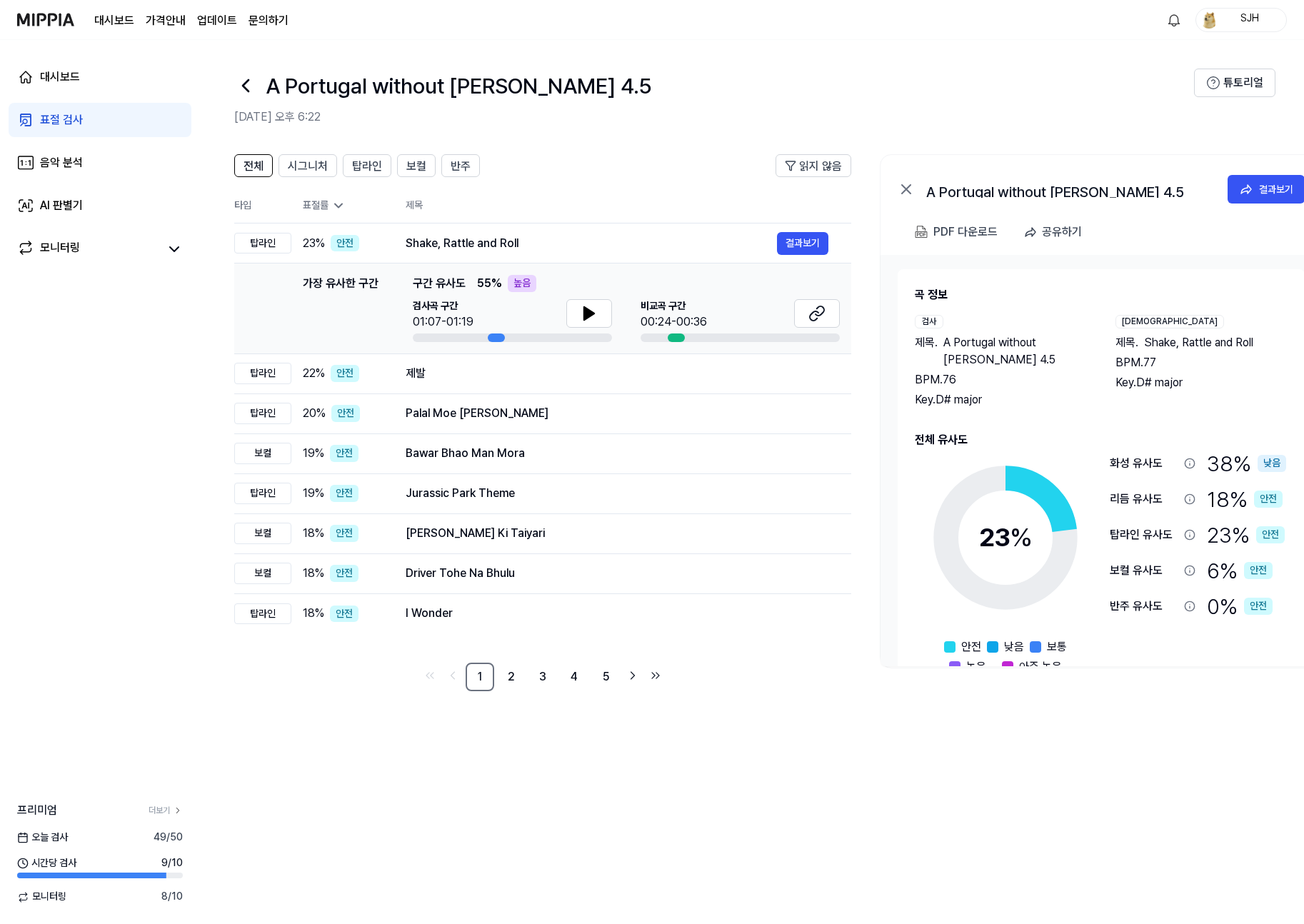
click at [63, 23] on img at bounding box center [45, 19] width 57 height 39
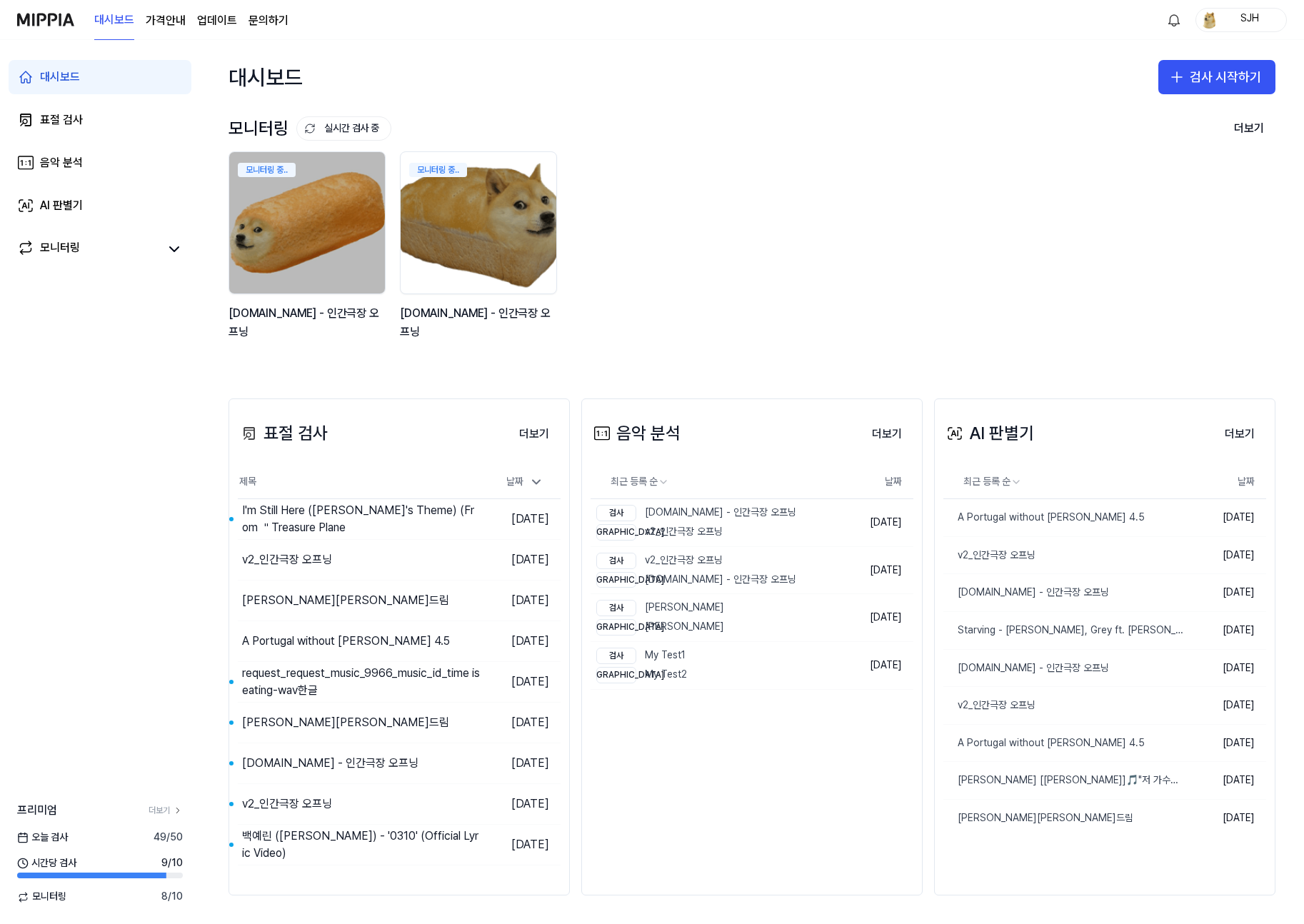
click at [1031, 268] on div "모니터링 중.. [DOMAIN_NAME] - 인간극장 오프닝 모니터링 중.. [DOMAIN_NAME] - 인간극장 오프닝" at bounding box center [741, 253] width 1047 height 204
